Goal: Find specific page/section: Find specific page/section

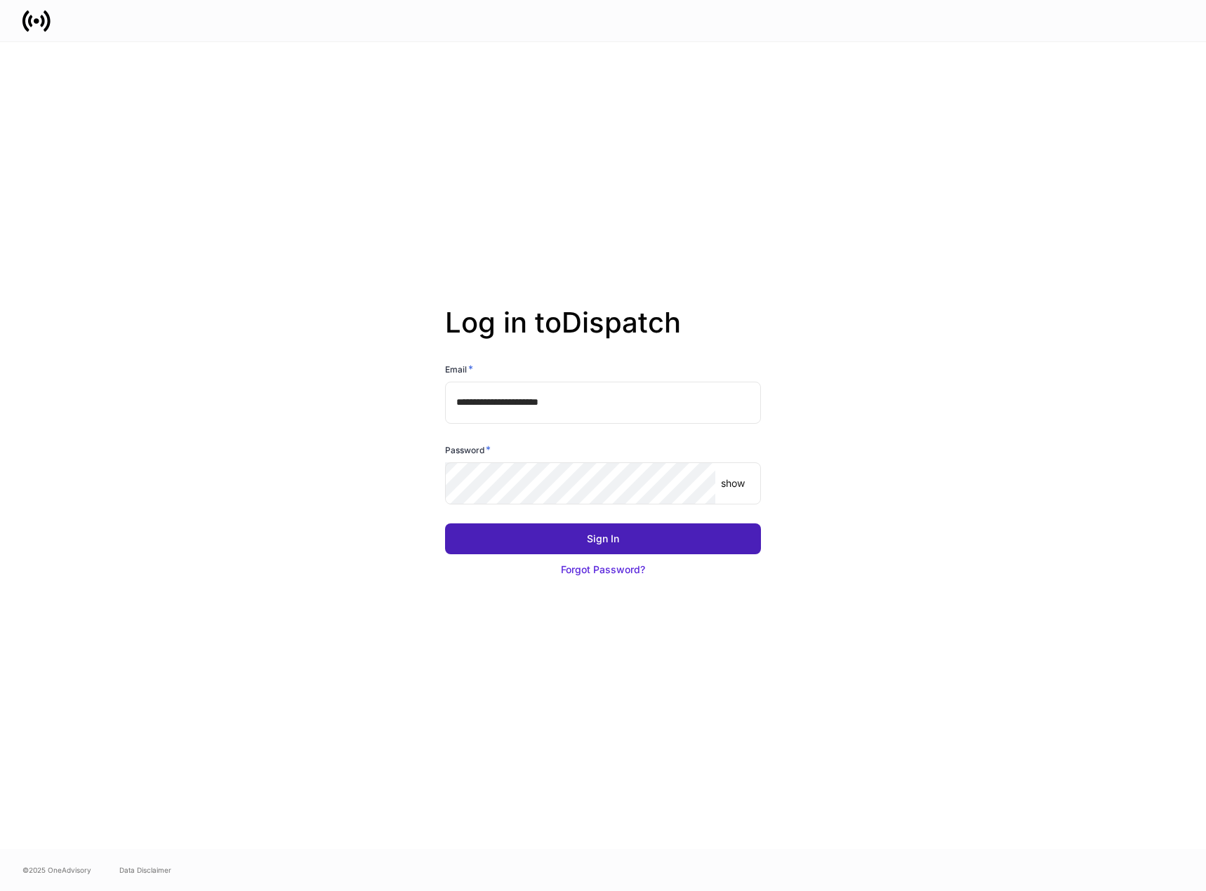
click at [722, 535] on button "Sign In" at bounding box center [603, 539] width 316 height 31
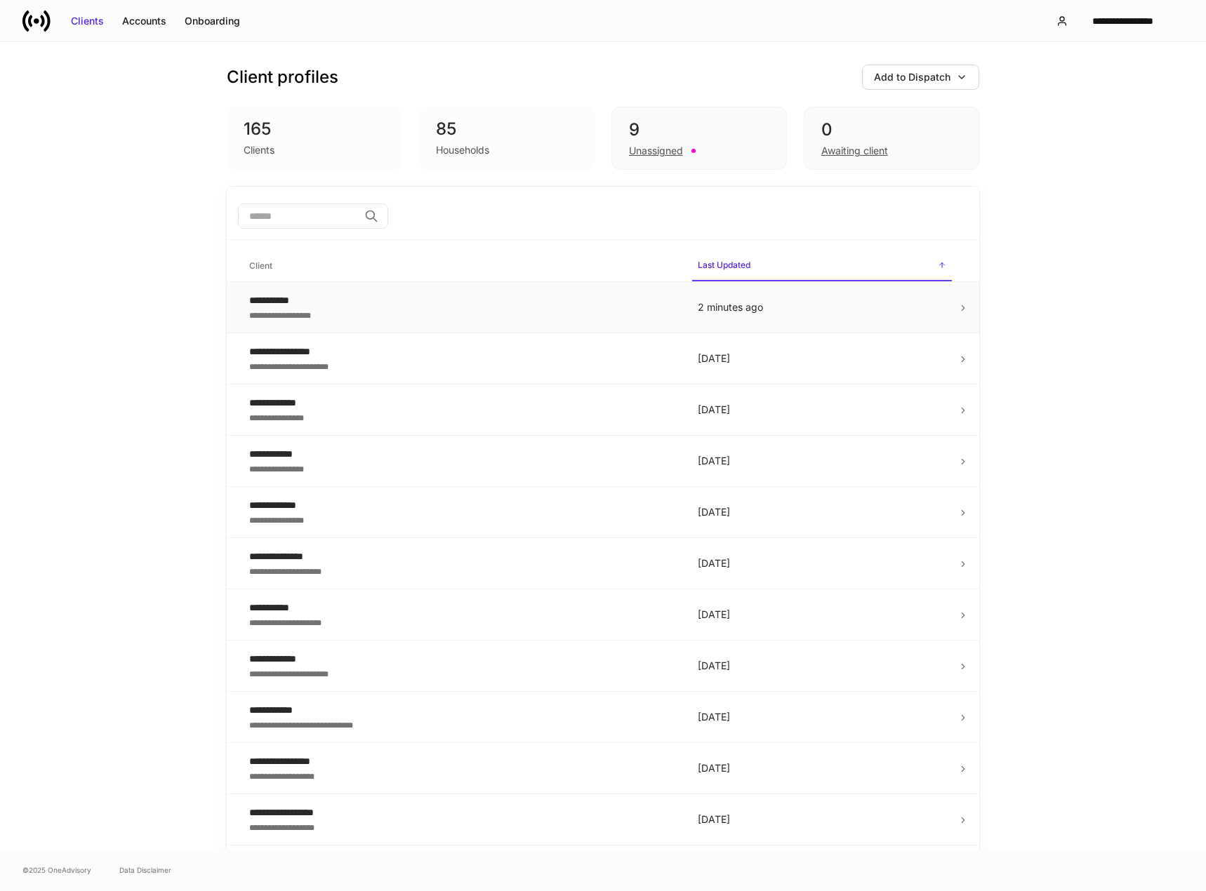
click at [314, 303] on div "**********" at bounding box center [462, 300] width 426 height 14
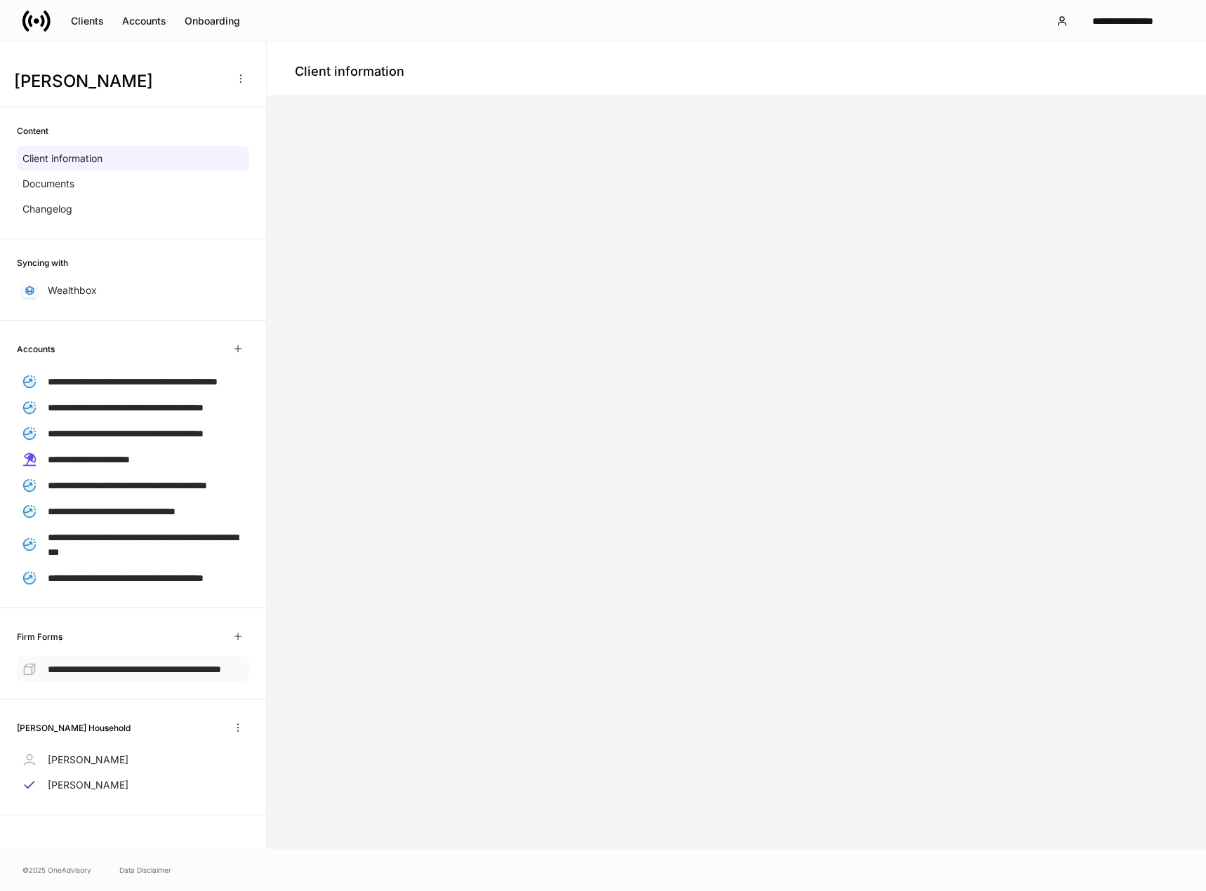
scroll to position [66, 0]
click at [96, 792] on p "[PERSON_NAME]" at bounding box center [88, 785] width 81 height 14
